Goal: Transaction & Acquisition: Purchase product/service

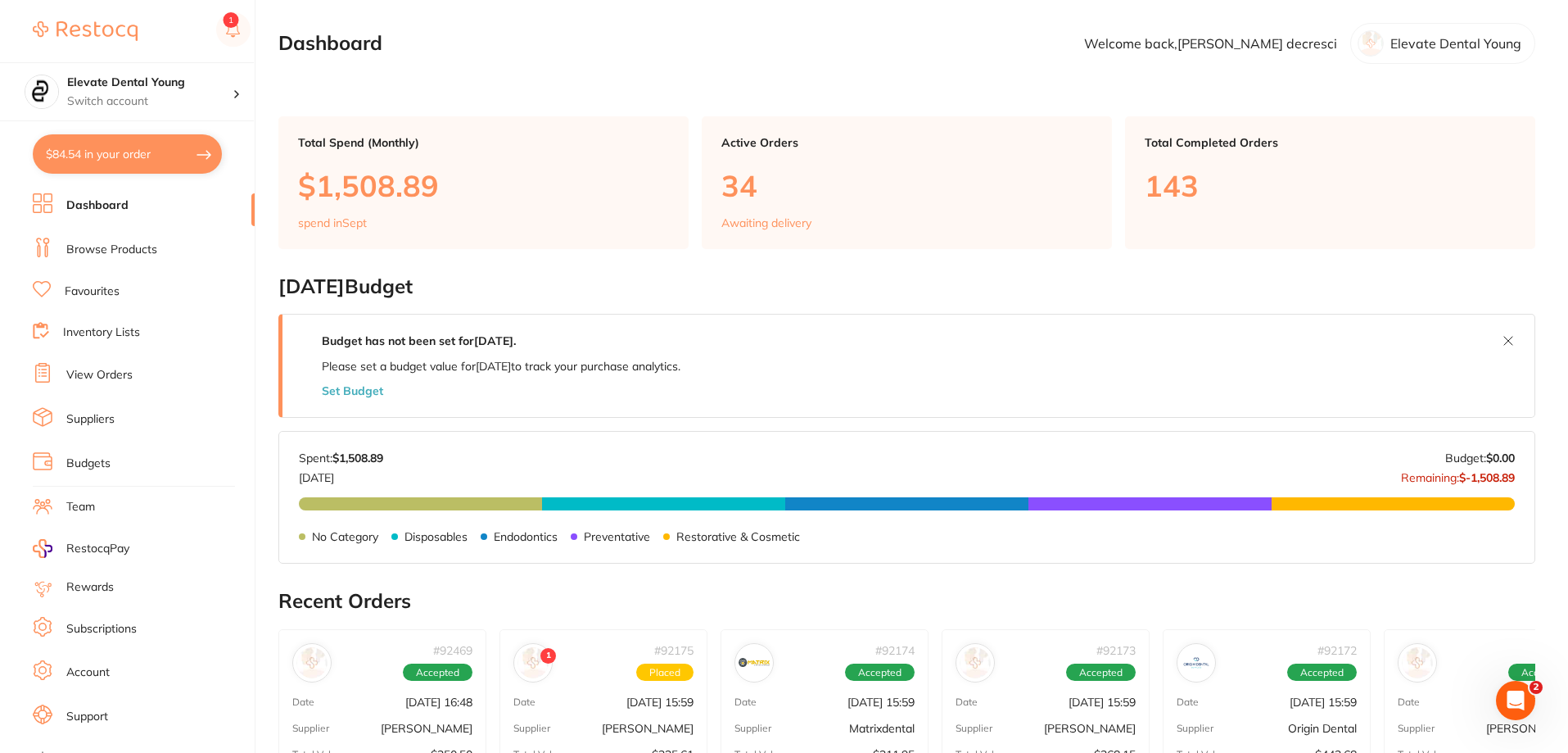
click at [94, 250] on link "Browse Products" at bounding box center [111, 250] width 90 height 16
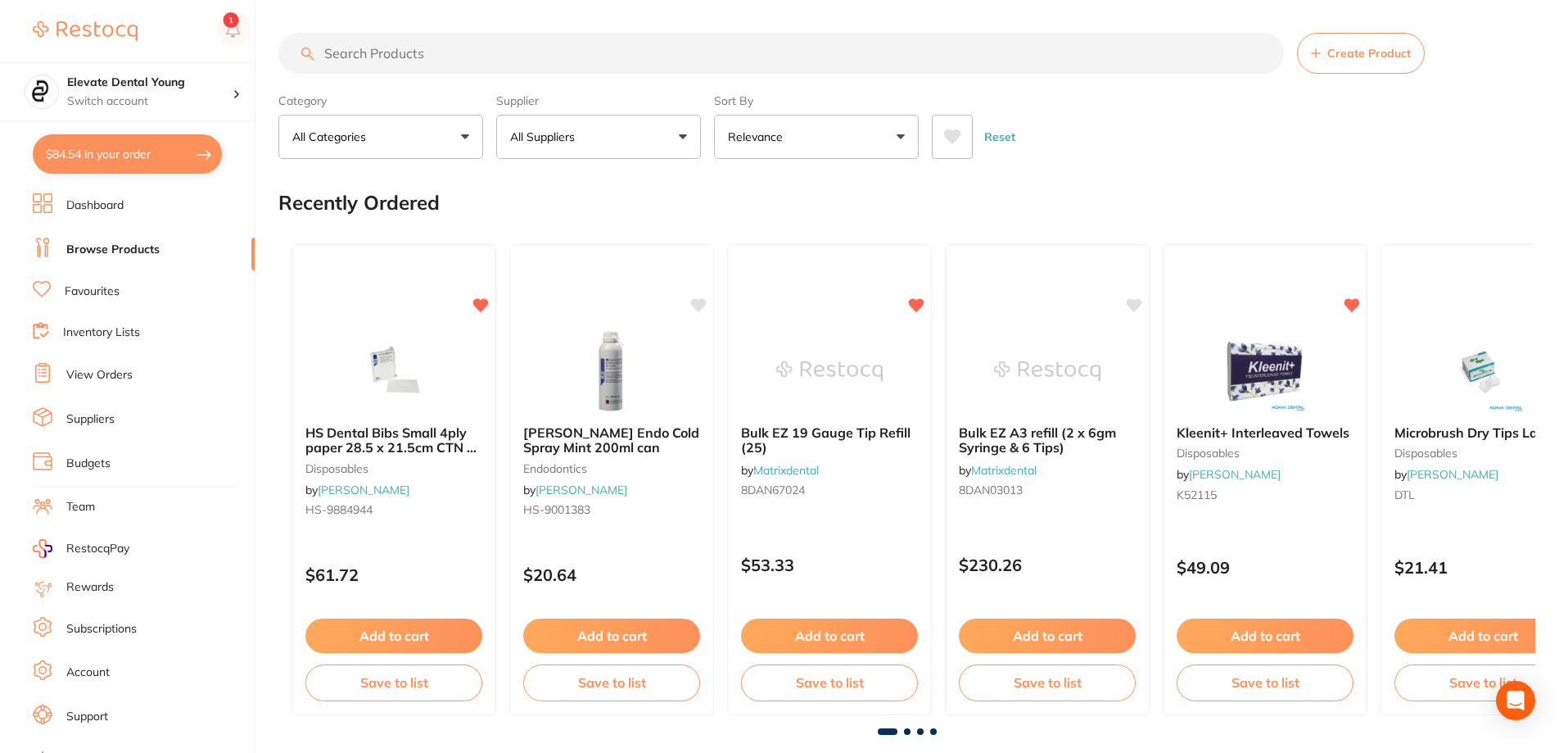
click at [527, 54] on input "search" at bounding box center [781, 53] width 1006 height 41
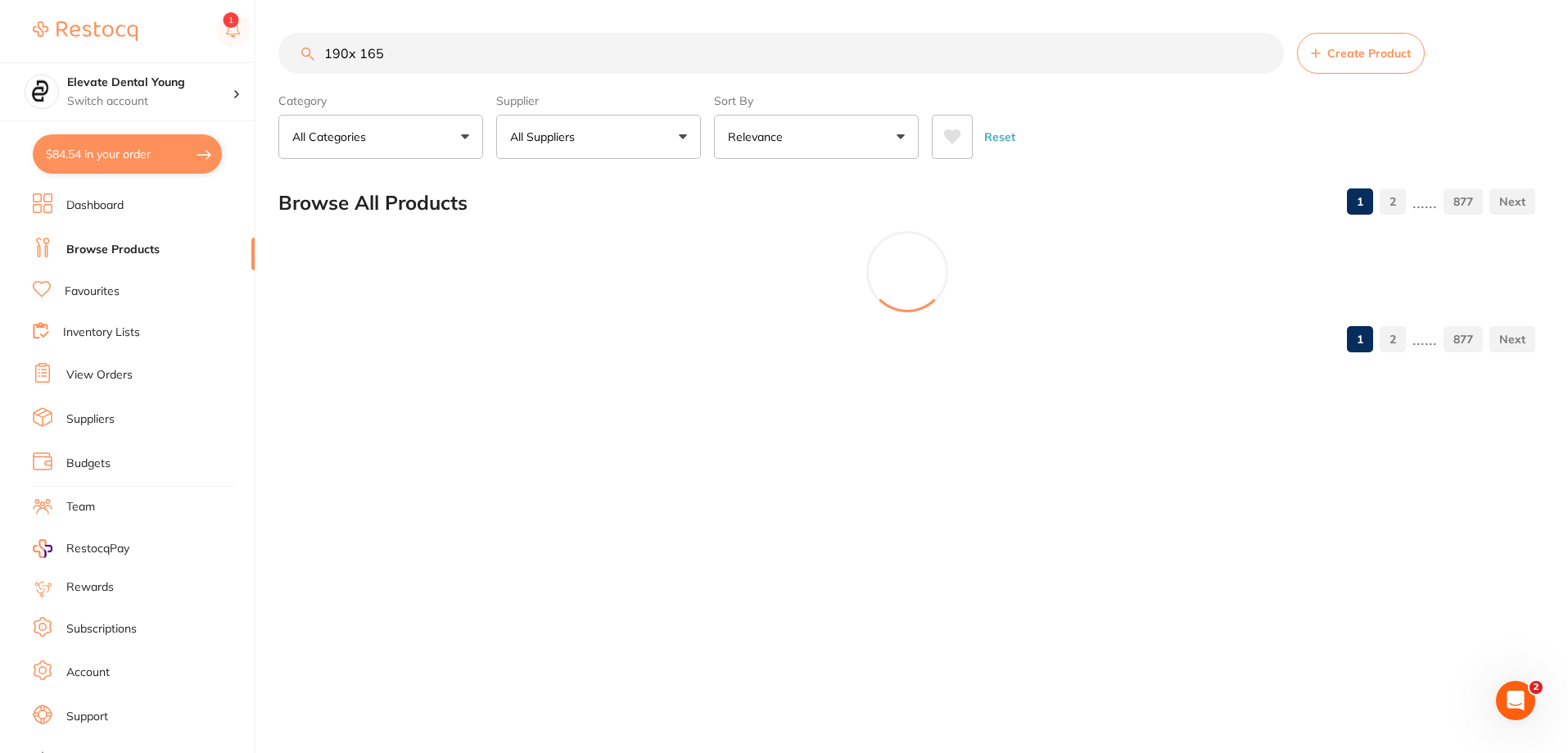
type input "190x 165"
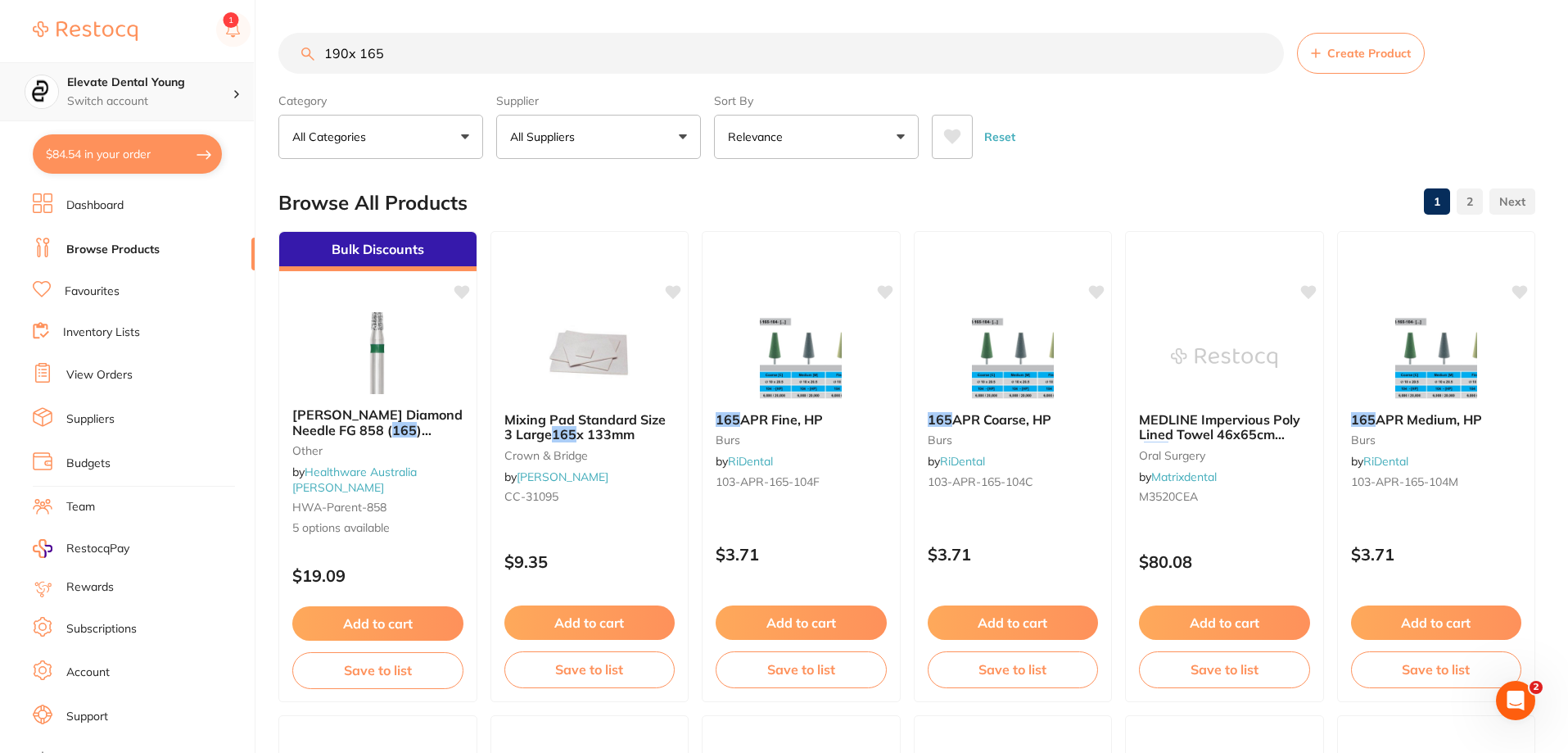
scroll to position [1, 0]
drag, startPoint x: 433, startPoint y: 61, endPoint x: 0, endPoint y: 55, distance: 433.0
click at [0, 58] on div "$84.54 Elevate Dental Young Switch account Elevate Dental Young Hilltops Dentis…" at bounding box center [784, 376] width 1568 height 753
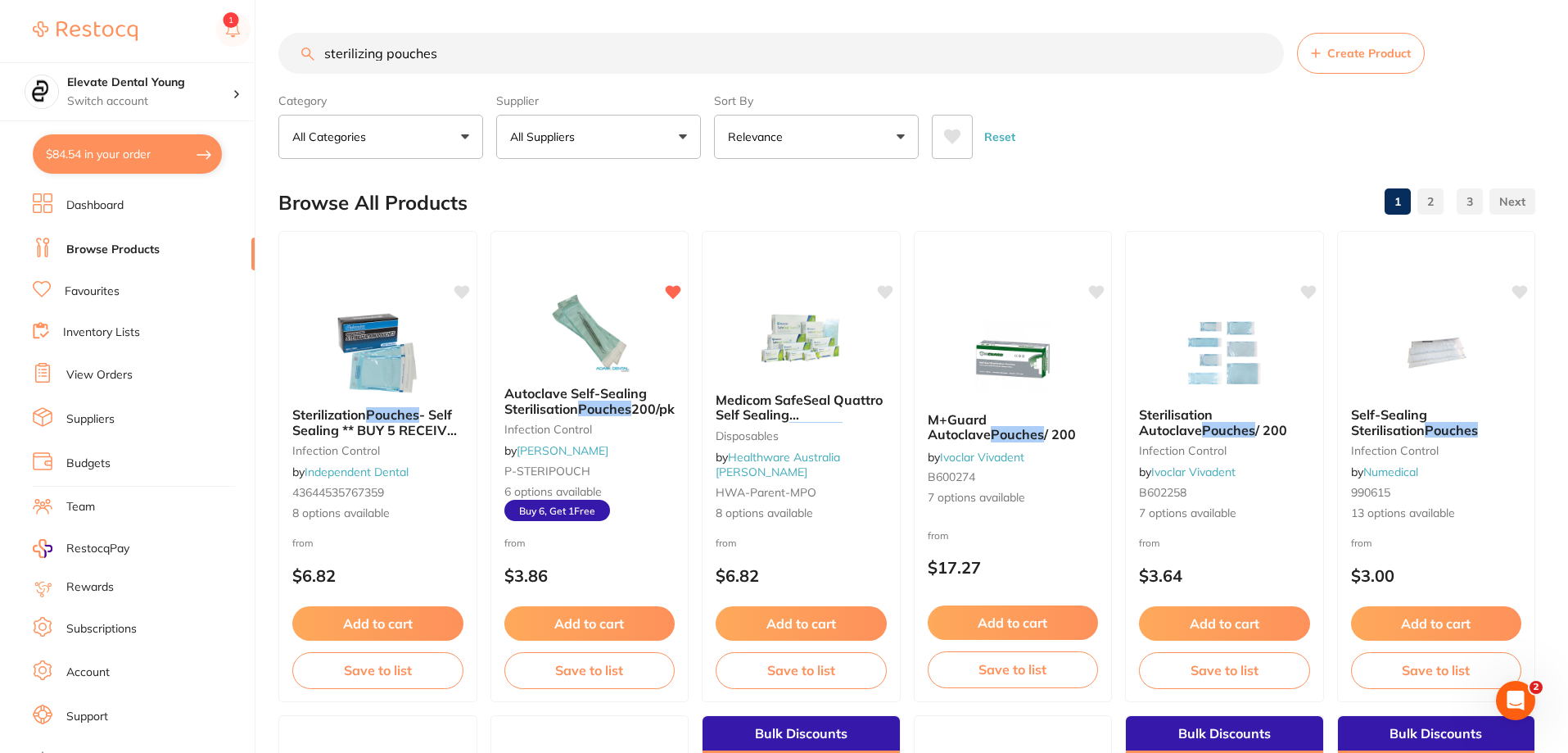
scroll to position [0, 0]
type input "sterilizing pouches"
click at [687, 127] on button "All Suppliers" at bounding box center [599, 137] width 205 height 44
type input "origin"
click at [650, 292] on li "Origin Dental" at bounding box center [599, 278] width 192 height 46
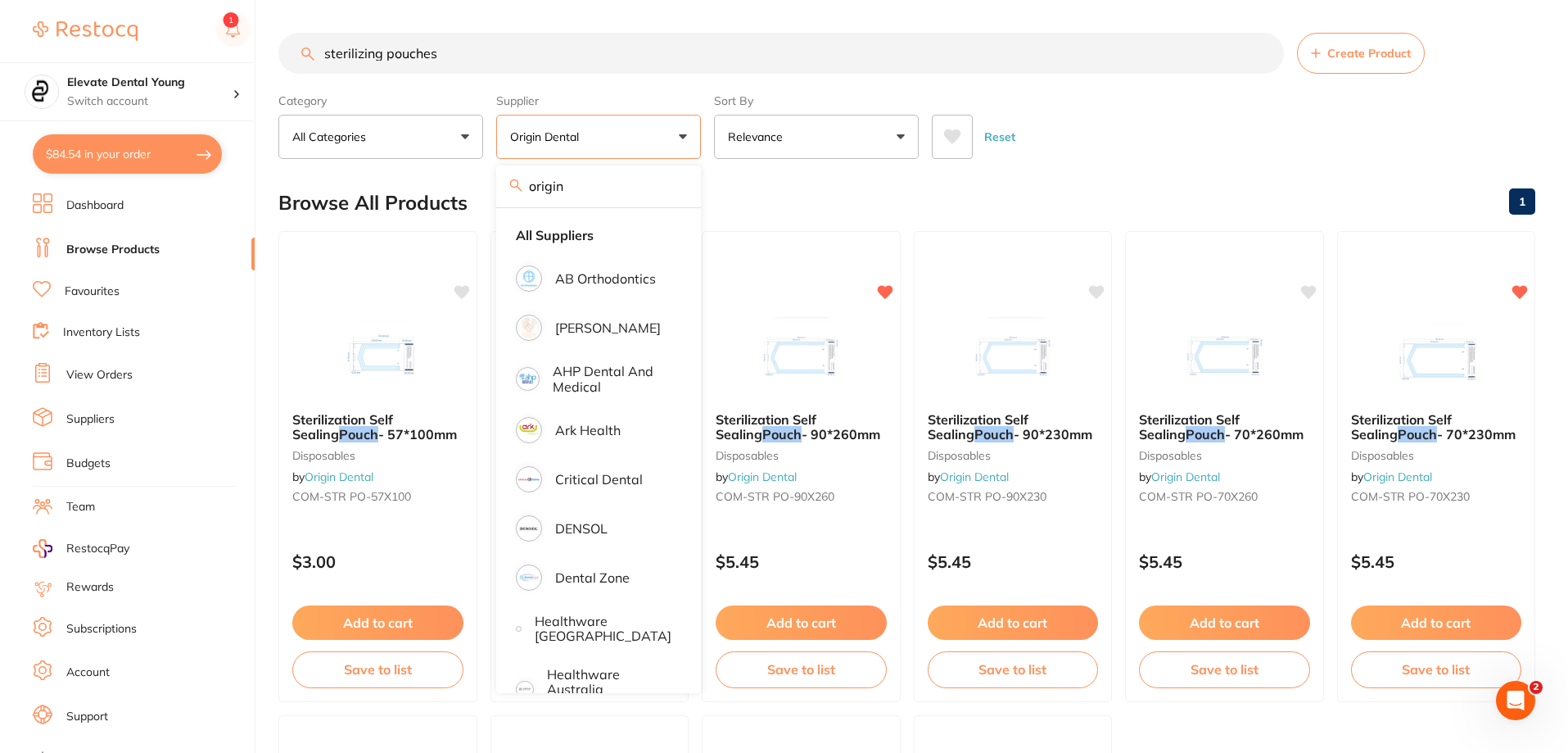
click at [1146, 171] on main "sterilizing pouches Create Product Category All Categories All Categories dispo…" at bounding box center [923, 635] width 1290 height 1272
